Goal: Transaction & Acquisition: Book appointment/travel/reservation

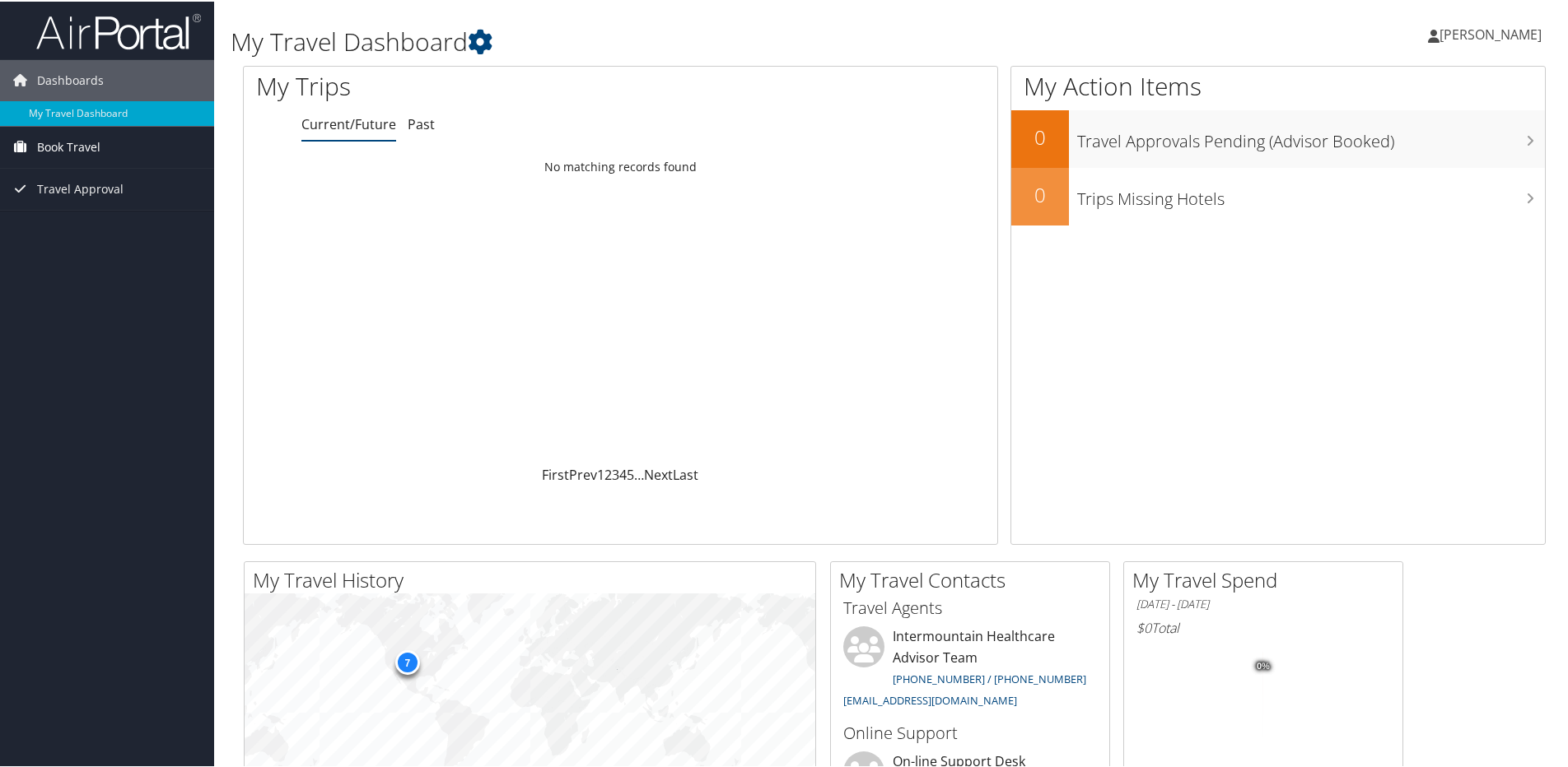
drag, startPoint x: 0, startPoint y: 0, endPoint x: 62, endPoint y: 148, distance: 160.5
click at [62, 148] on span "Book Travel" at bounding box center [68, 145] width 63 height 41
click at [89, 203] on link "Book/Manage Online Trips" at bounding box center [107, 203] width 214 height 24
